Goal: Navigation & Orientation: Go to known website

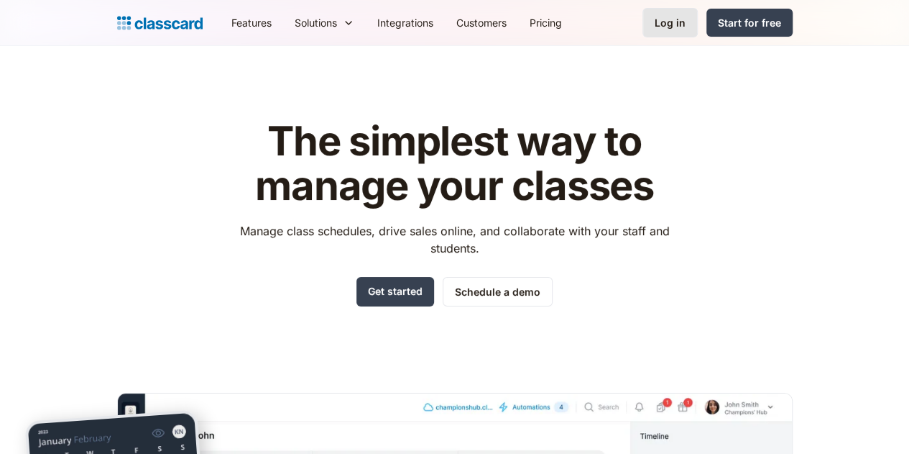
click at [698, 19] on link "Log in" at bounding box center [670, 22] width 55 height 29
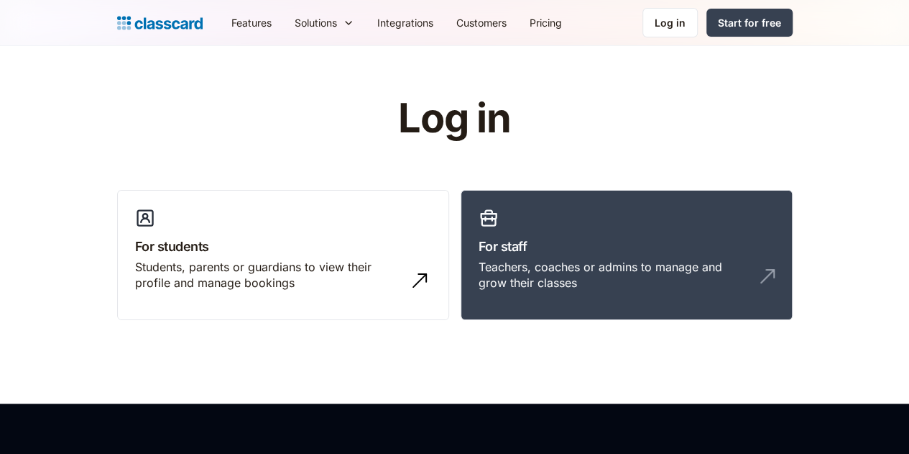
click at [518, 288] on link "For staff Teachers, coaches or admins to manage and grow their classes" at bounding box center [627, 255] width 332 height 131
